Goal: Information Seeking & Learning: Learn about a topic

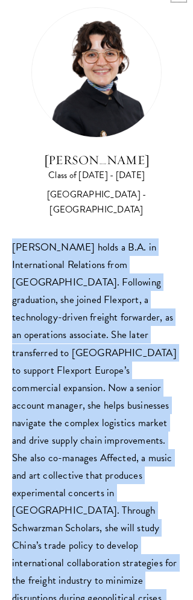
scroll to position [1126, 0]
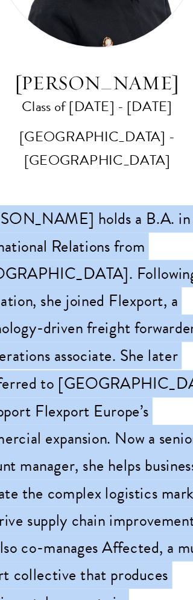
scroll to position [1116, 0]
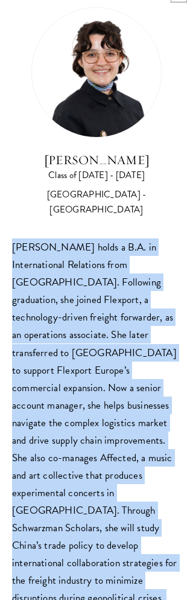
scroll to position [1042, 0]
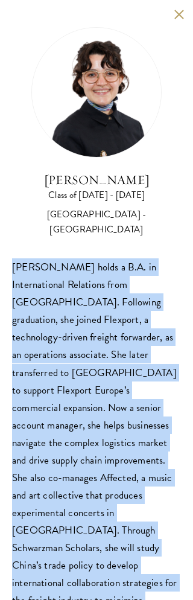
click at [175, 14] on button at bounding box center [179, 14] width 10 height 10
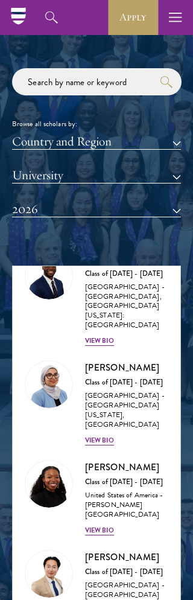
scroll to position [1326, 0]
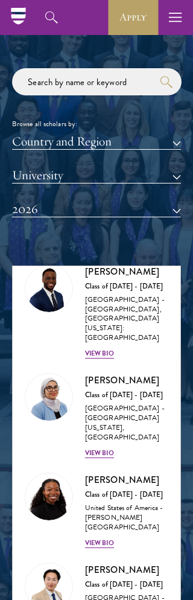
click at [100, 448] on div "View Bio" at bounding box center [99, 453] width 29 height 10
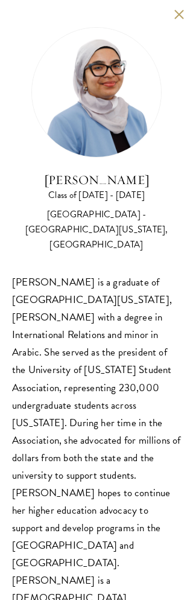
click at [180, 10] on button at bounding box center [179, 14] width 10 height 10
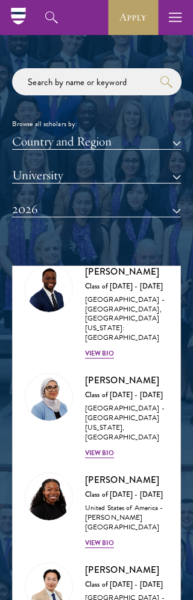
scroll to position [1392, 0]
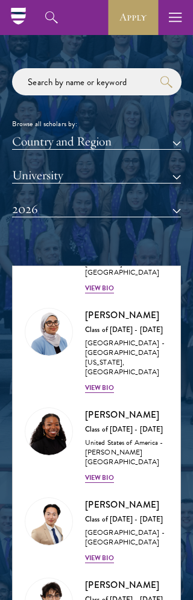
click at [102, 473] on div "View Bio" at bounding box center [99, 478] width 29 height 10
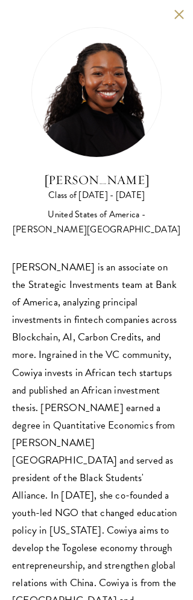
click at [179, 13] on button at bounding box center [179, 14] width 10 height 10
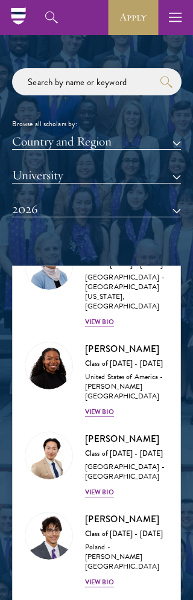
scroll to position [1458, 0]
click at [95, 487] on div "View Bio" at bounding box center [99, 492] width 29 height 10
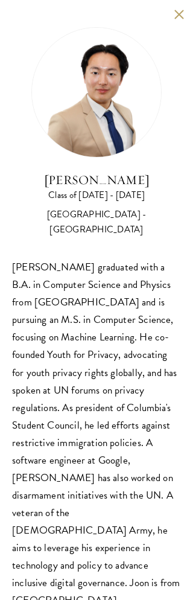
click at [179, 17] on button at bounding box center [179, 14] width 10 height 10
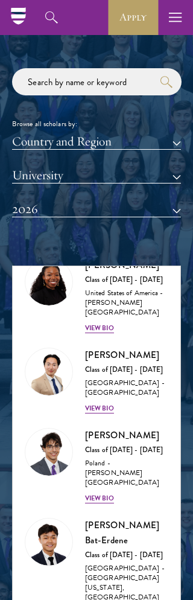
scroll to position [1552, 0]
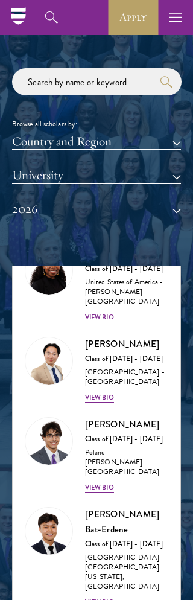
click at [99, 483] on div "View Bio" at bounding box center [99, 488] width 29 height 10
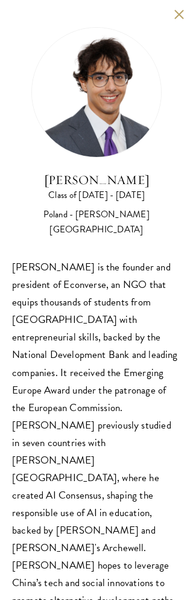
click at [176, 13] on button at bounding box center [179, 14] width 10 height 10
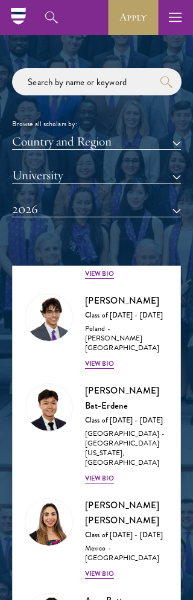
scroll to position [1671, 0]
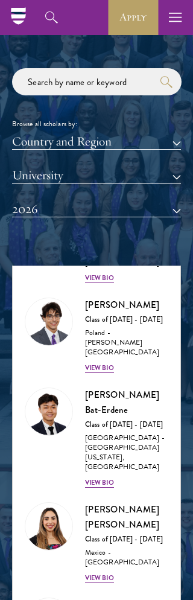
click at [102, 478] on div "View Bio" at bounding box center [99, 483] width 29 height 10
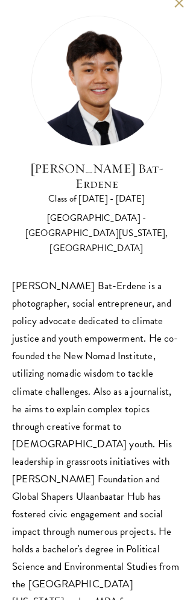
scroll to position [9, 0]
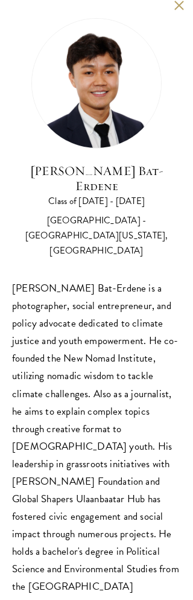
click at [177, 8] on button at bounding box center [179, 5] width 10 height 10
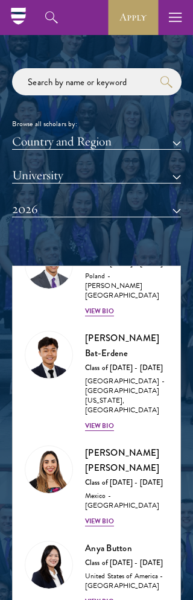
scroll to position [1728, 0]
click at [98, 516] on div "View Bio" at bounding box center [99, 521] width 29 height 10
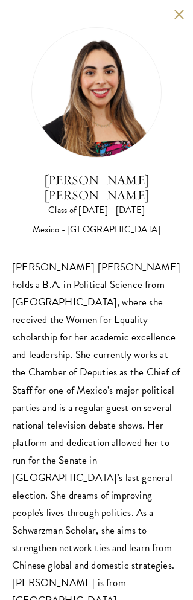
click at [183, 19] on button at bounding box center [179, 14] width 10 height 10
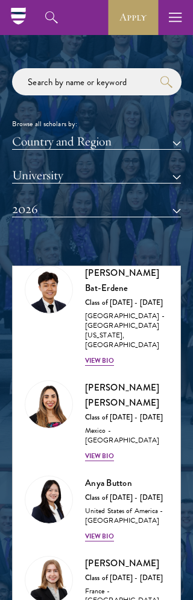
scroll to position [1792, 0]
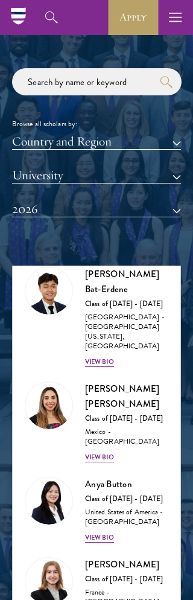
click at [101, 533] on div "View Bio" at bounding box center [99, 538] width 29 height 10
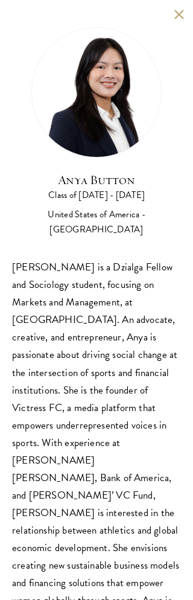
click at [171, 19] on div "Anya Button Class of [DATE] - [DATE] [GEOGRAPHIC_DATA] - [GEOGRAPHIC_DATA] [PER…" at bounding box center [96, 326] width 193 height 653
click at [172, 17] on div "Anya Button Class of [DATE] - [DATE] [GEOGRAPHIC_DATA] - [GEOGRAPHIC_DATA] [PER…" at bounding box center [96, 326] width 193 height 653
click at [174, 16] on button at bounding box center [179, 14] width 10 height 10
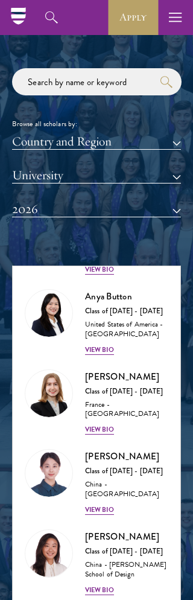
scroll to position [1987, 0]
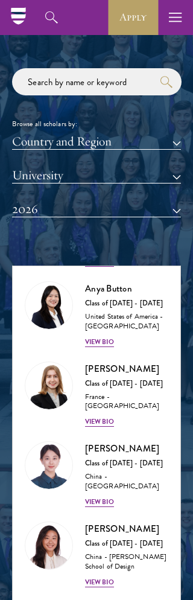
click at [95, 497] on div "View Bio" at bounding box center [99, 502] width 29 height 10
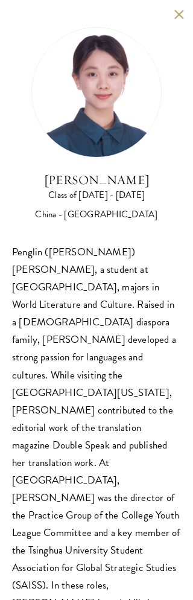
click at [180, 26] on div "[PERSON_NAME] Class of [DATE] - [DATE] [GEOGRAPHIC_DATA] - [GEOGRAPHIC_DATA] Pe…" at bounding box center [96, 354] width 193 height 709
click at [181, 16] on button at bounding box center [179, 14] width 10 height 10
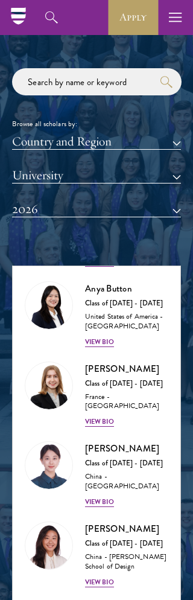
scroll to position [2007, 0]
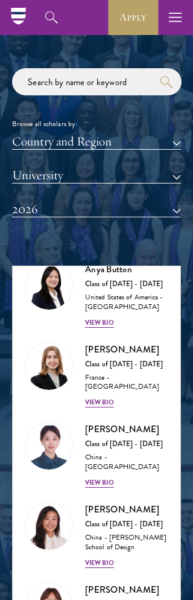
click at [100, 558] on div "View Bio" at bounding box center [99, 563] width 29 height 10
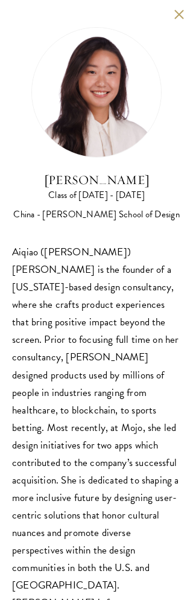
click at [169, 30] on div "[PERSON_NAME] Class of [DATE] - [DATE] China - [PERSON_NAME] School of Design" at bounding box center [96, 124] width 169 height 195
click at [180, 13] on button at bounding box center [179, 14] width 10 height 10
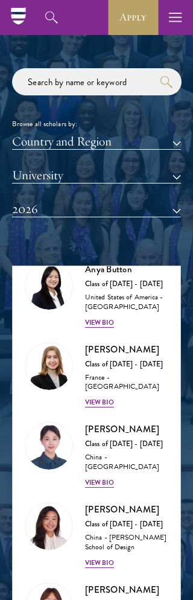
scroll to position [2108, 0]
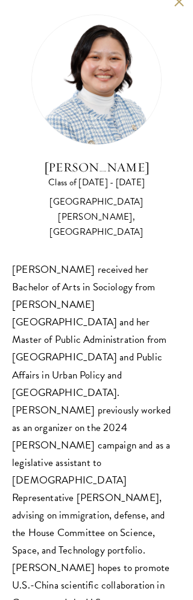
scroll to position [13, 0]
click at [183, 2] on button at bounding box center [179, 1] width 10 height 10
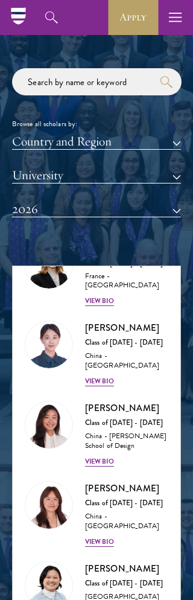
click at [100, 537] on div "View Bio" at bounding box center [99, 542] width 29 height 10
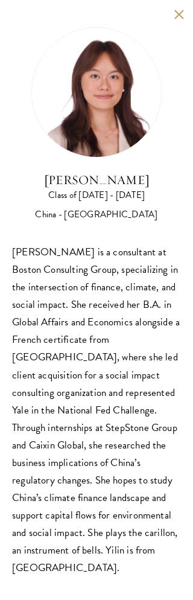
click at [182, 16] on button at bounding box center [179, 14] width 10 height 10
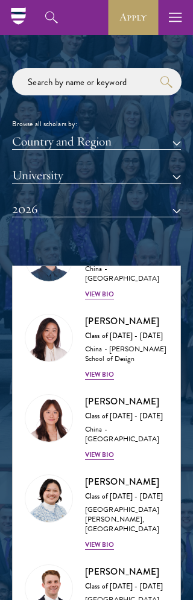
scroll to position [2201, 0]
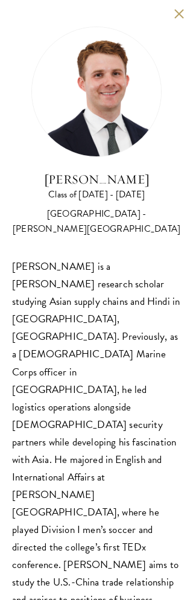
scroll to position [843, 0]
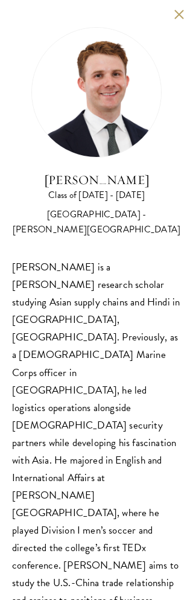
click at [176, 16] on button at bounding box center [179, 14] width 10 height 10
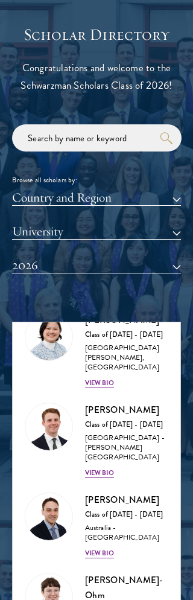
scroll to position [2413, 0]
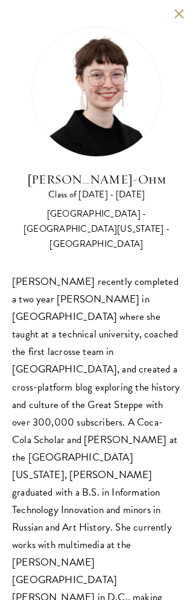
click at [183, 10] on button at bounding box center [179, 14] width 10 height 10
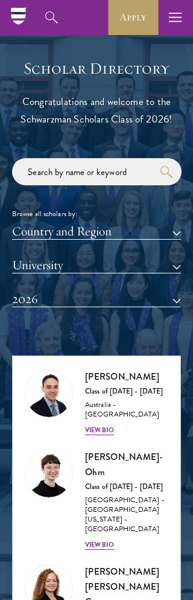
scroll to position [2610, 0]
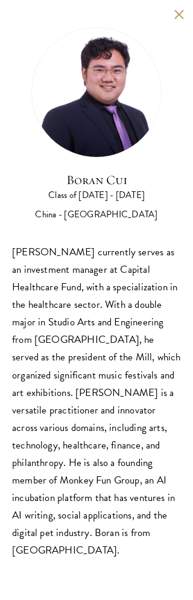
click at [182, 15] on button at bounding box center [179, 14] width 10 height 10
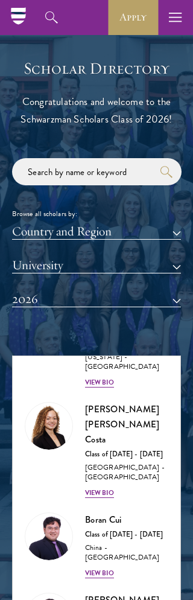
scroll to position [2738, 0]
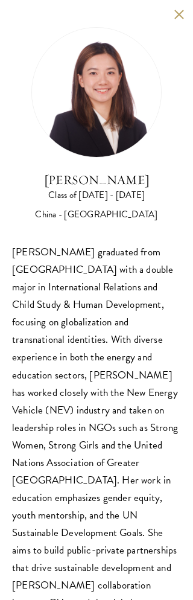
click at [177, 16] on button at bounding box center [179, 14] width 10 height 10
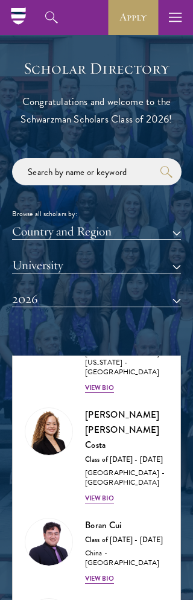
scroll to position [2727, 0]
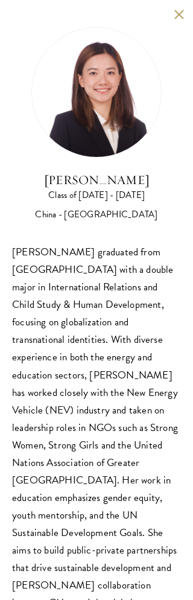
click at [183, 8] on div "[PERSON_NAME] Class of [DATE] - [DATE] [GEOGRAPHIC_DATA] - [GEOGRAPHIC_DATA] [P…" at bounding box center [96, 337] width 193 height 674
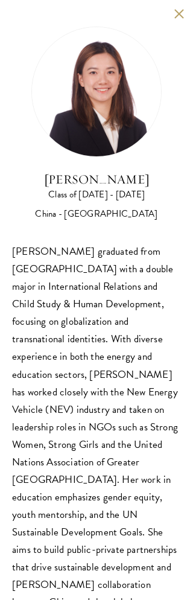
scroll to position [1114, 0]
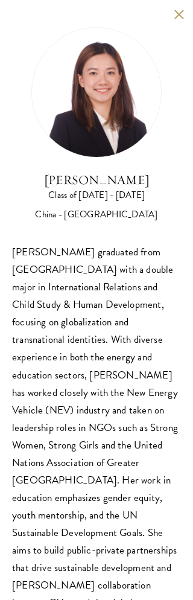
click at [188, 8] on div "[PERSON_NAME] Class of [DATE] - [DATE] [GEOGRAPHIC_DATA] - [GEOGRAPHIC_DATA] [P…" at bounding box center [96, 337] width 193 height 674
click at [176, 13] on button at bounding box center [179, 14] width 10 height 10
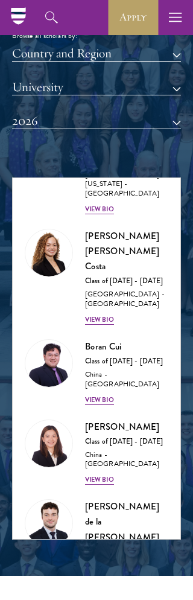
scroll to position [2814, 0]
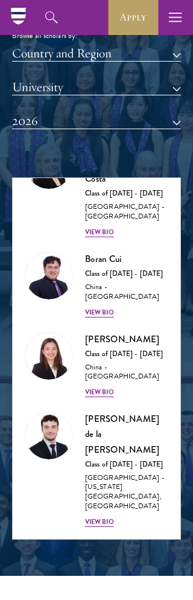
click at [108, 597] on div "View Bio" at bounding box center [99, 602] width 29 height 10
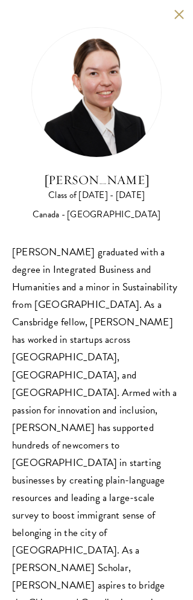
click at [176, 18] on button at bounding box center [179, 14] width 10 height 10
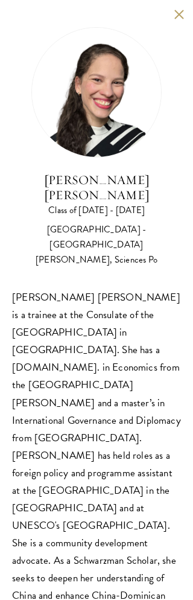
click at [179, 10] on button at bounding box center [179, 14] width 10 height 10
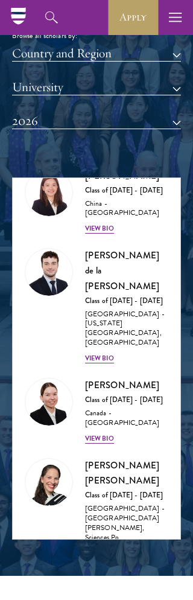
scroll to position [2979, 0]
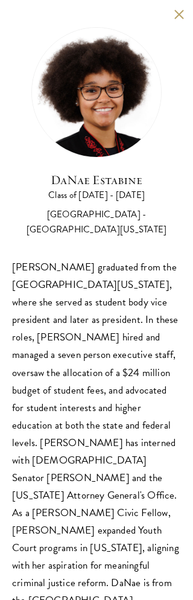
click at [180, 13] on button at bounding box center [179, 14] width 10 height 10
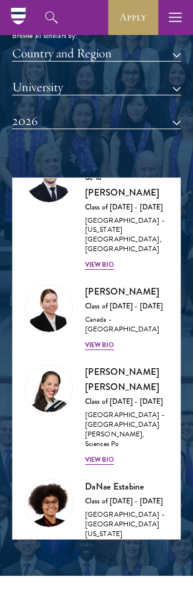
scroll to position [3071, 0]
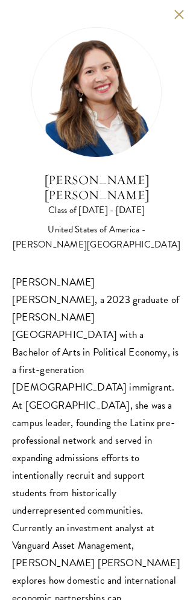
click at [176, 11] on button at bounding box center [179, 14] width 10 height 10
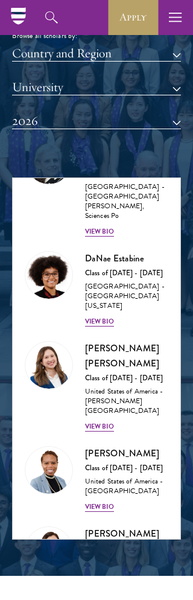
scroll to position [3313, 0]
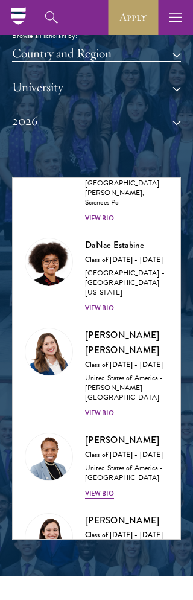
click at [98, 569] on div "View Bio" at bounding box center [99, 574] width 29 height 10
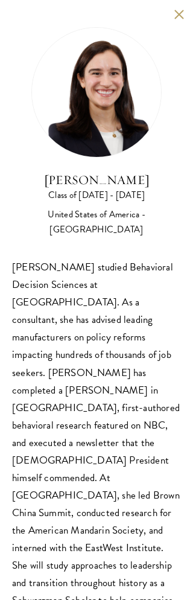
click at [183, 14] on button at bounding box center [179, 14] width 10 height 10
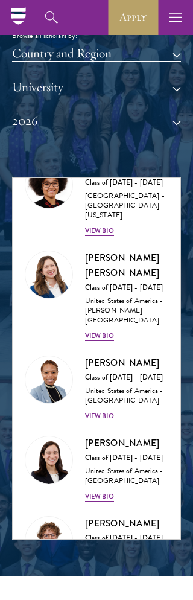
scroll to position [3390, 0]
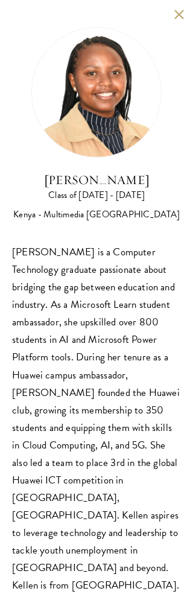
click at [180, 10] on button at bounding box center [179, 14] width 10 height 10
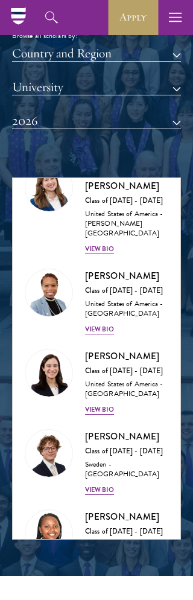
scroll to position [3574, 0]
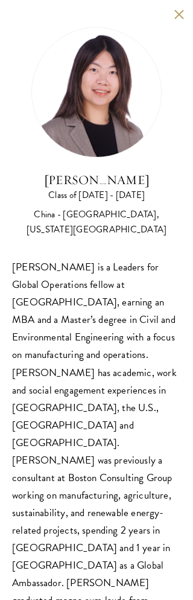
click at [183, 11] on button at bounding box center [179, 14] width 10 height 10
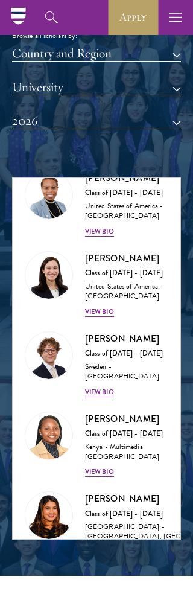
scroll to position [3646, 0]
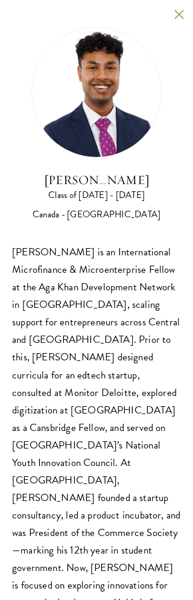
click at [177, 17] on button at bounding box center [179, 14] width 10 height 10
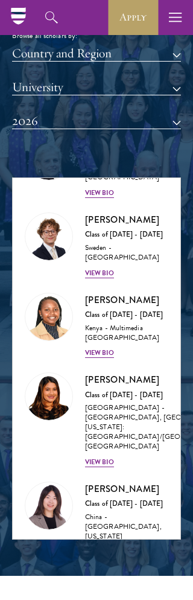
scroll to position [3694, 0]
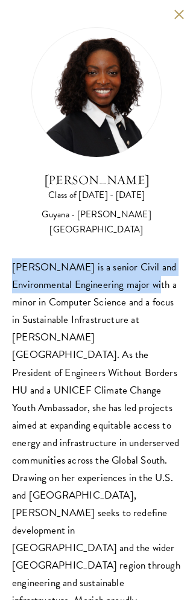
click at [183, 17] on button at bounding box center [179, 14] width 10 height 10
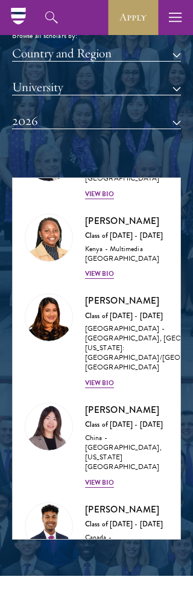
scroll to position [3774, 0]
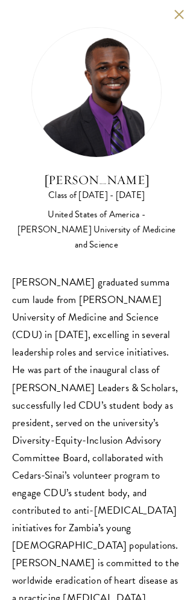
click at [177, 17] on button at bounding box center [179, 14] width 10 height 10
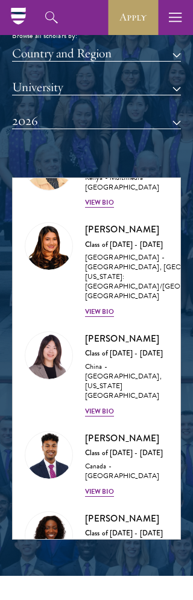
scroll to position [3846, 0]
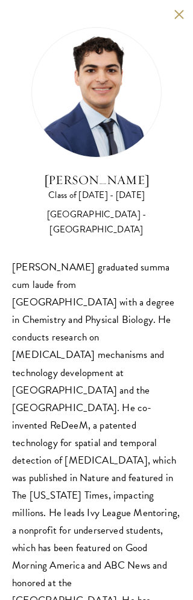
click at [183, 16] on button at bounding box center [179, 14] width 10 height 10
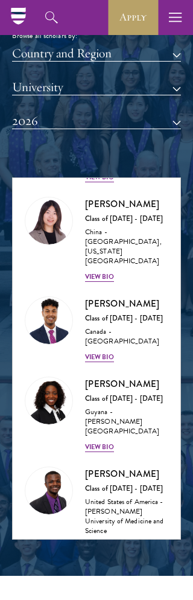
scroll to position [3980, 0]
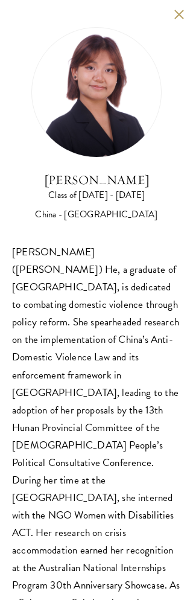
click at [172, 23] on div "[PERSON_NAME] Class of [DATE] - [DATE] [GEOGRAPHIC_DATA] - [GEOGRAPHIC_DATA] [P…" at bounding box center [96, 345] width 193 height 691
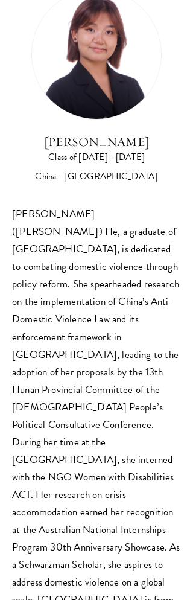
scroll to position [37, 0]
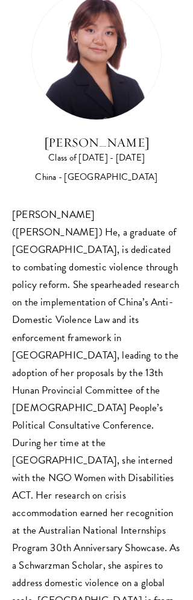
click at [151, 344] on div "[PERSON_NAME] ([PERSON_NAME]) He, a graduate of [GEOGRAPHIC_DATA], is dedicated…" at bounding box center [96, 416] width 169 height 421
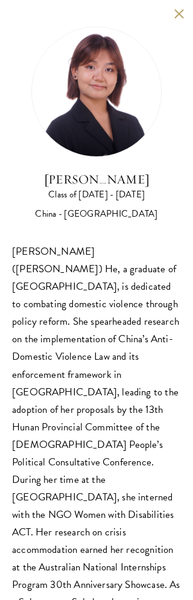
scroll to position [1066, 0]
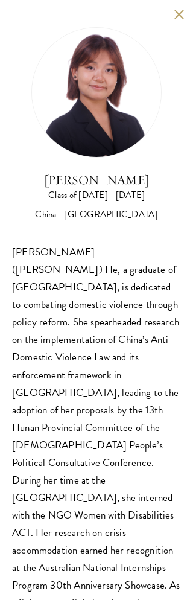
click at [182, 16] on button at bounding box center [179, 14] width 10 height 10
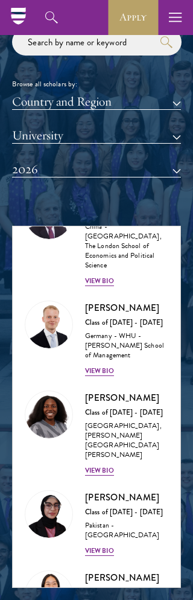
scroll to position [4653, 0]
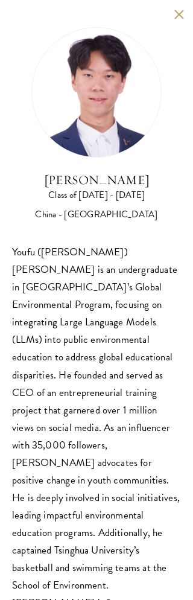
click at [187, 8] on div "[PERSON_NAME] Class of [DATE] - [DATE] [GEOGRAPHIC_DATA] - [GEOGRAPHIC_DATA] [P…" at bounding box center [96, 337] width 193 height 674
click at [177, 9] on button at bounding box center [179, 14] width 10 height 10
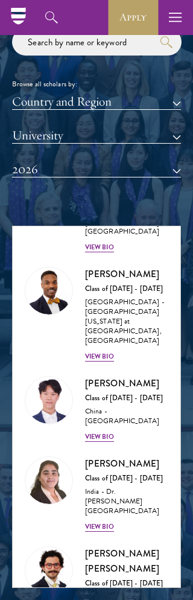
scroll to position [5060, 0]
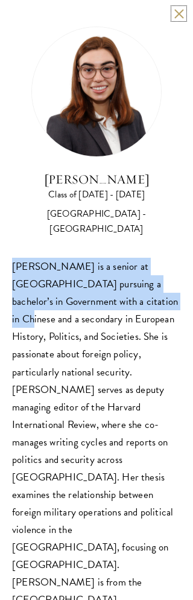
scroll to position [1067, 0]
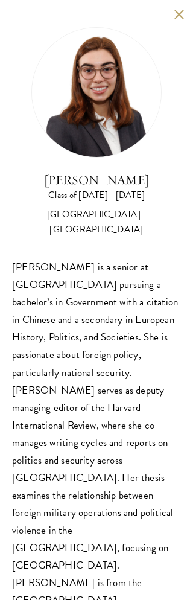
click at [53, 481] on div "[PERSON_NAME] is a senior at [GEOGRAPHIC_DATA] pursuing a bachelor’s in Governm…" at bounding box center [96, 433] width 169 height 350
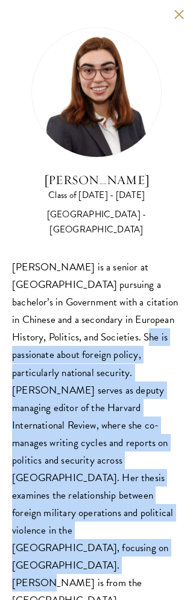
copy div "She is passionate about foreign policy, particularly national security. [PERSON…"
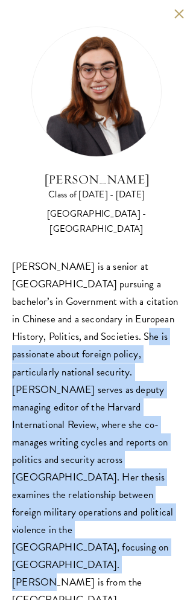
scroll to position [1145, 0]
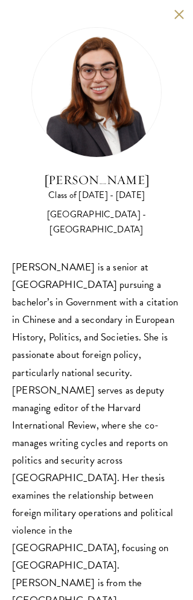
click at [34, 311] on div "[PERSON_NAME] is a senior at [GEOGRAPHIC_DATA] pursuing a bachelor’s in Governm…" at bounding box center [96, 433] width 169 height 350
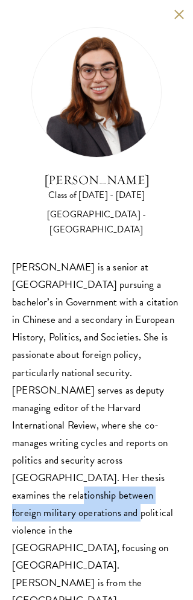
scroll to position [1419, 0]
click at [180, 16] on button at bounding box center [179, 14] width 10 height 10
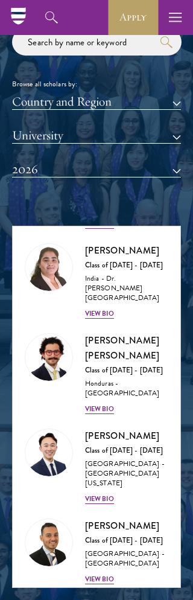
scroll to position [5322, 0]
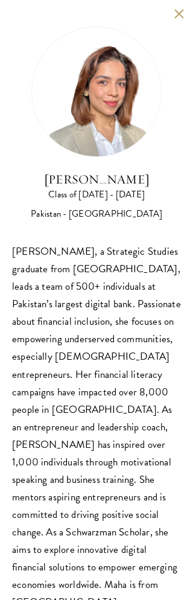
scroll to position [1395, 0]
